Goal: Book appointment/travel/reservation

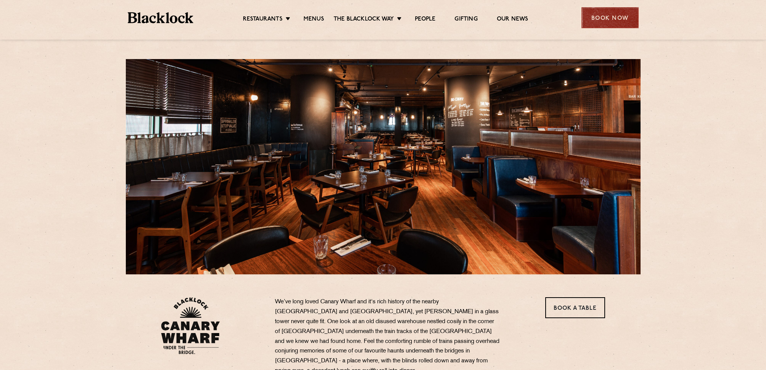
click at [606, 19] on div "Book Now" at bounding box center [610, 17] width 57 height 21
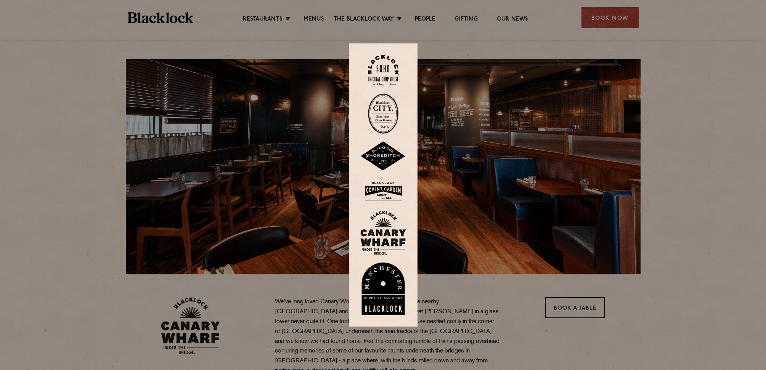
click at [393, 236] on img at bounding box center [384, 233] width 46 height 44
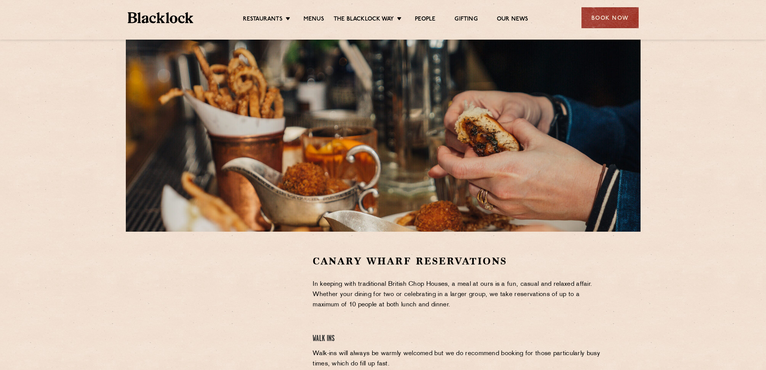
scroll to position [53, 0]
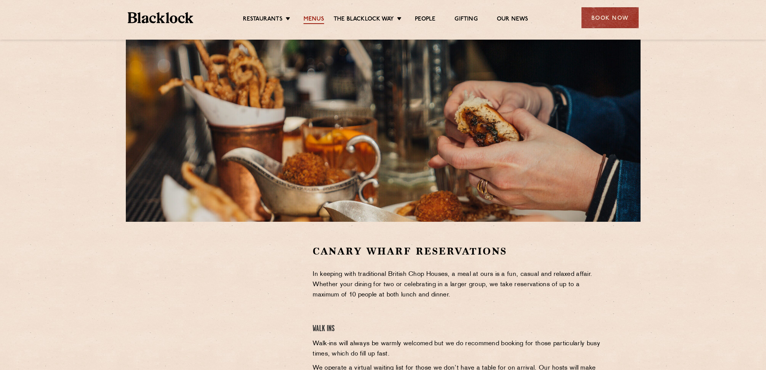
click at [315, 19] on link "Menus" at bounding box center [314, 20] width 21 height 8
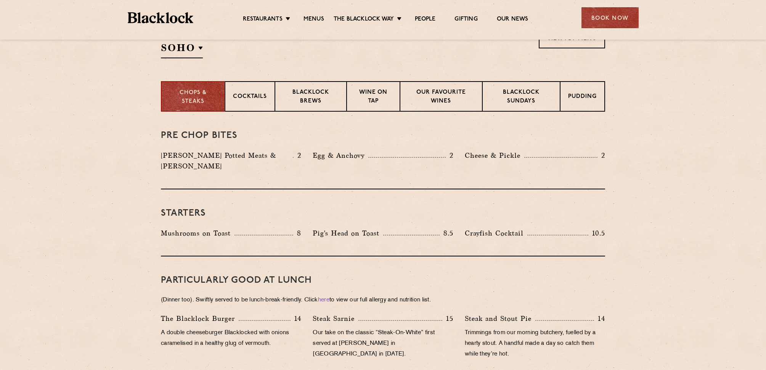
scroll to position [276, 0]
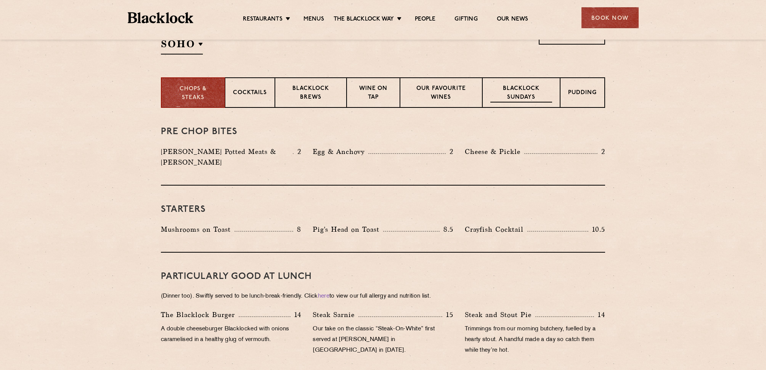
click at [522, 97] on p "Blacklock Sundays" at bounding box center [522, 94] width 62 height 18
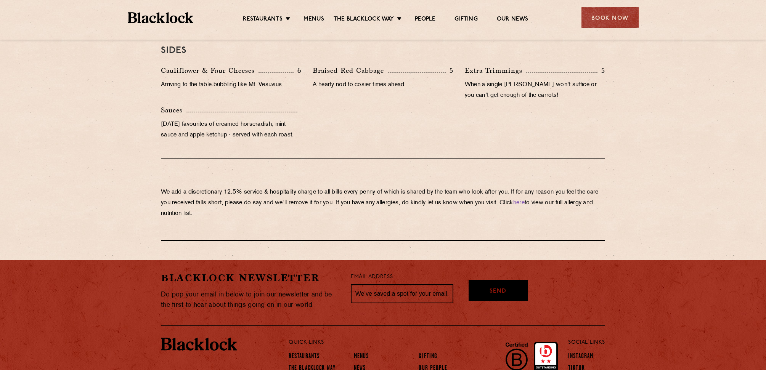
scroll to position [818, 0]
